Goal: Find specific page/section: Find specific page/section

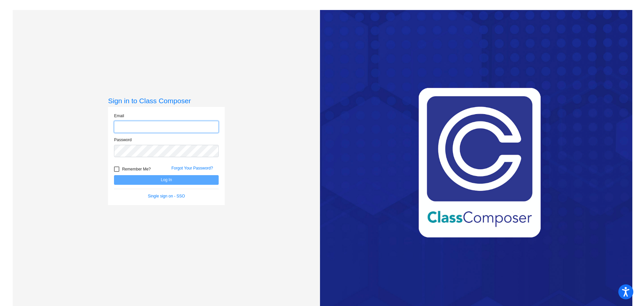
type input "[EMAIL_ADDRESS][DOMAIN_NAME]"
click at [176, 180] on button "Log In" at bounding box center [166, 180] width 105 height 10
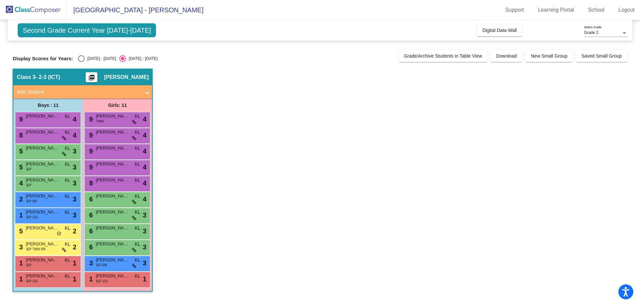
click at [52, 7] on img at bounding box center [33, 10] width 67 height 20
click at [133, 30] on span "Second Grade Current Year [DATE]-[DATE]" at bounding box center [87, 30] width 138 height 14
click at [82, 61] on div "Select an option" at bounding box center [81, 58] width 7 height 7
click at [81, 62] on input "[DATE] - [DATE]" at bounding box center [81, 62] width 0 height 0
radio input "true"
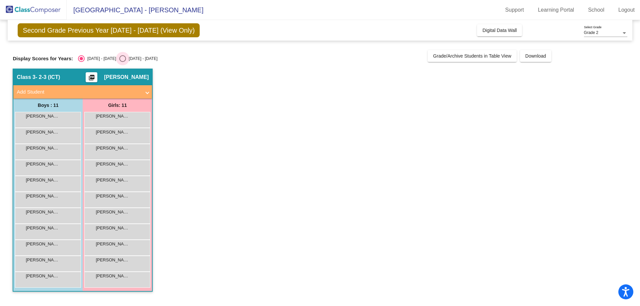
click at [119, 59] on div "Select an option" at bounding box center [122, 58] width 7 height 7
click at [122, 62] on input "[DATE] - [DATE]" at bounding box center [122, 62] width 0 height 0
radio input "true"
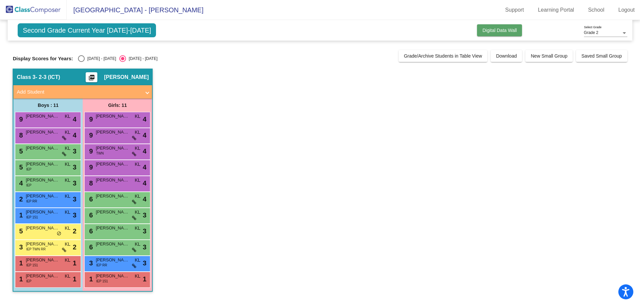
click at [492, 30] on span "Digital Data Wall" at bounding box center [499, 30] width 34 height 5
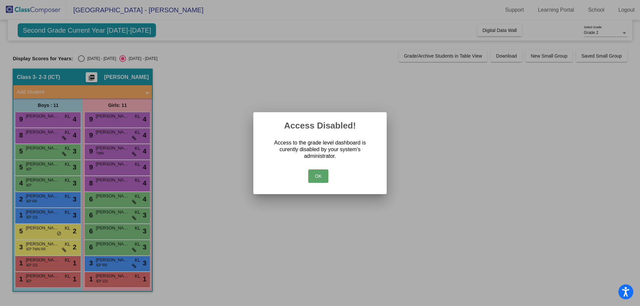
click at [316, 173] on button "OK" at bounding box center [318, 176] width 20 height 13
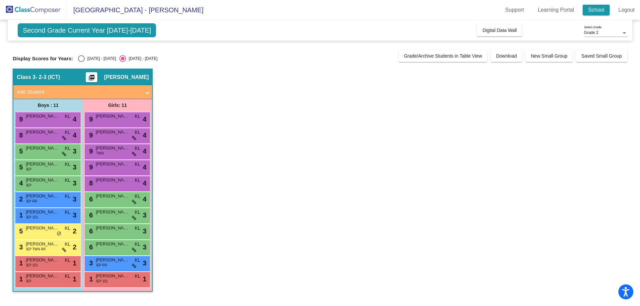
click at [603, 12] on link "School" at bounding box center [596, 10] width 27 height 11
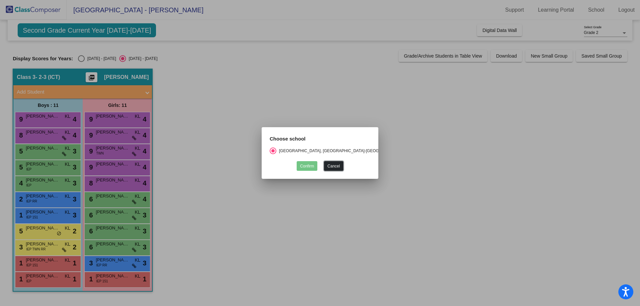
click at [329, 168] on button "Cancel" at bounding box center [333, 166] width 19 height 10
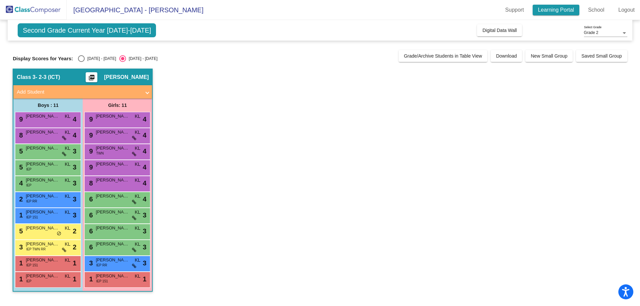
click at [555, 9] on link "Learning Portal" at bounding box center [556, 10] width 47 height 11
click at [152, 59] on div "Display Scores for Years: [DATE] - [DATE] [DATE] - [DATE]" at bounding box center [204, 58] width 382 height 7
click at [148, 93] on span at bounding box center [147, 92] width 3 height 8
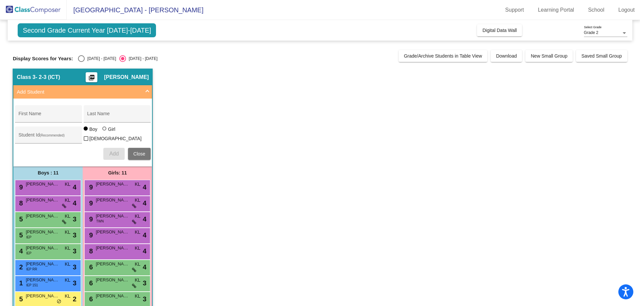
click at [148, 93] on span at bounding box center [147, 92] width 3 height 8
